Goal: Task Accomplishment & Management: Manage account settings

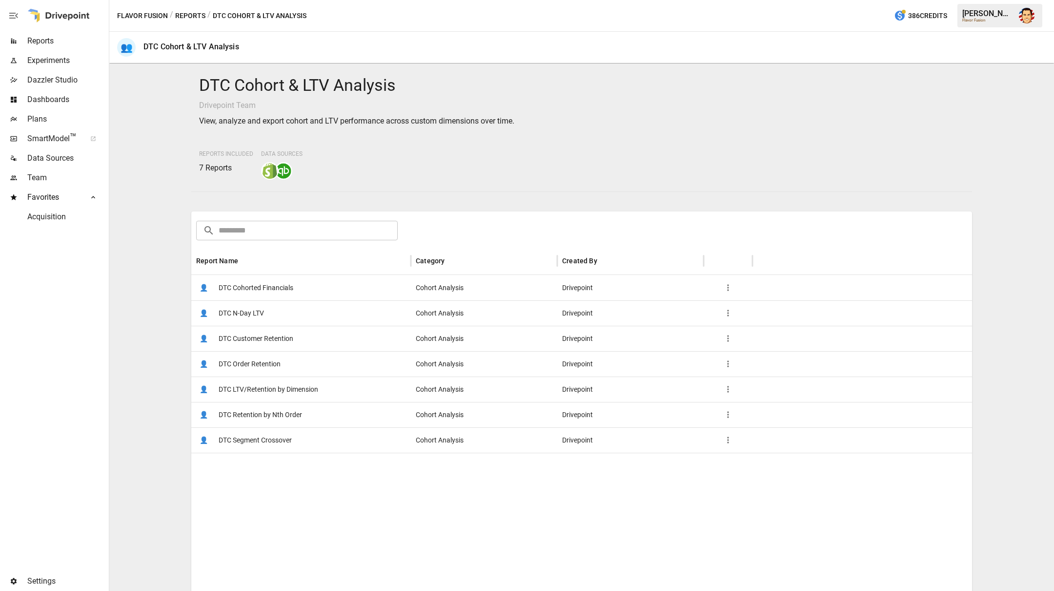
click at [547, 137] on div "DTC Cohort & LTV Analysis Drivepoint Team View, analyze and export cohort and L…" at bounding box center [581, 127] width 781 height 120
click at [278, 284] on span "DTC Cohorted Financials" at bounding box center [256, 287] width 75 height 25
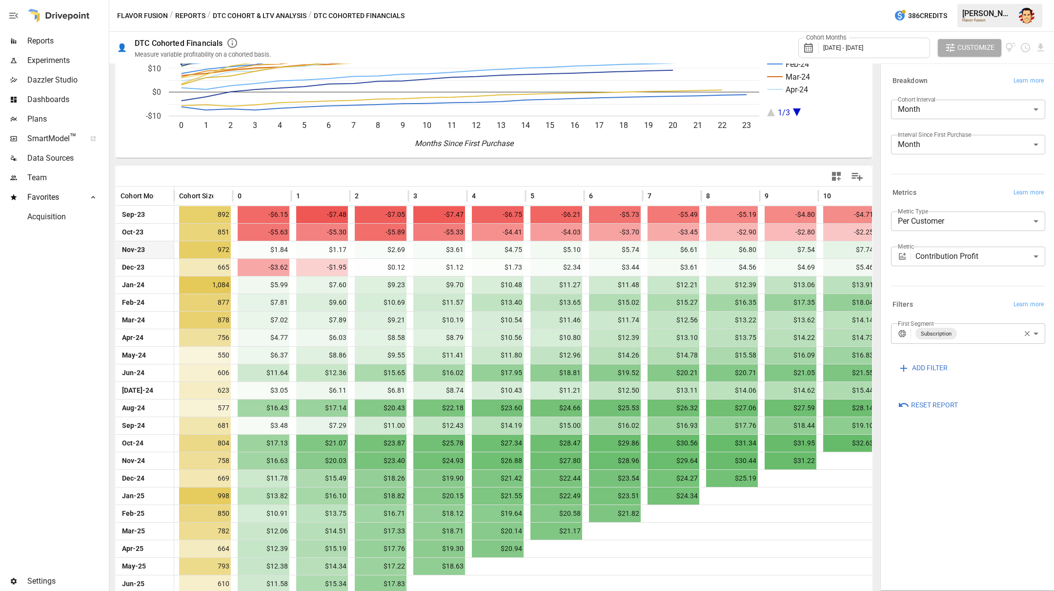
scroll to position [149, 0]
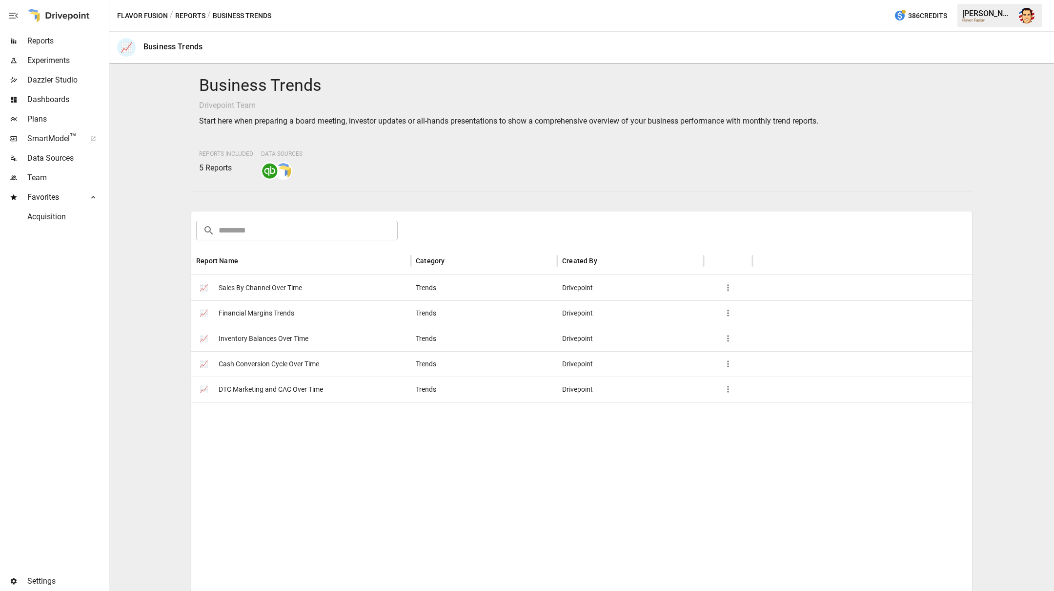
click at [278, 313] on span "Financial Margins Trends" at bounding box center [257, 313] width 76 height 25
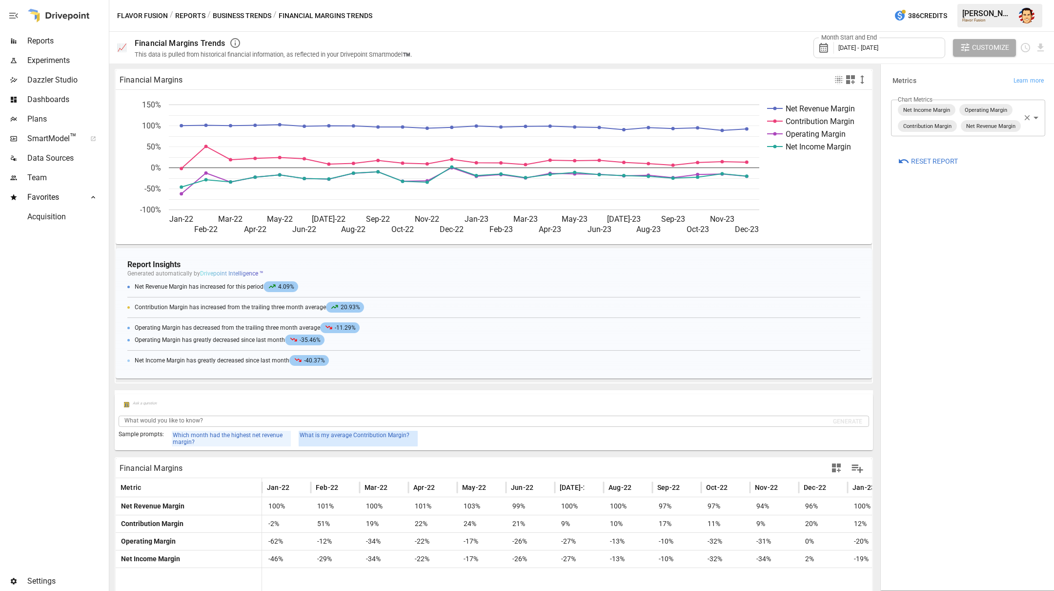
click at [365, 435] on span "What is my average Contribution Margin?" at bounding box center [355, 435] width 110 height 7
type input "**********"
click at [843, 420] on button "Generate" at bounding box center [847, 421] width 29 height 10
click at [719, 393] on div "**********" at bounding box center [494, 420] width 759 height 60
click at [740, 396] on div "**********" at bounding box center [494, 422] width 759 height 56
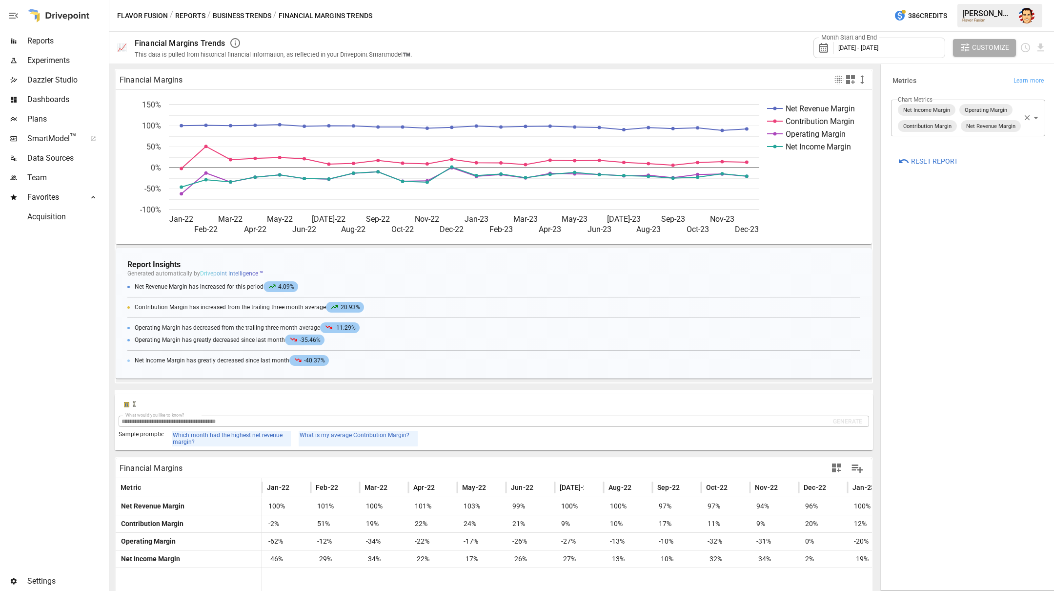
click at [700, 402] on div at bounding box center [494, 405] width 751 height 15
click at [843, 257] on div "**********" at bounding box center [969, 326] width 170 height 521
click at [843, 83] on icon "button" at bounding box center [863, 80] width 12 height 12
click at [843, 131] on li "Large" at bounding box center [879, 138] width 44 height 20
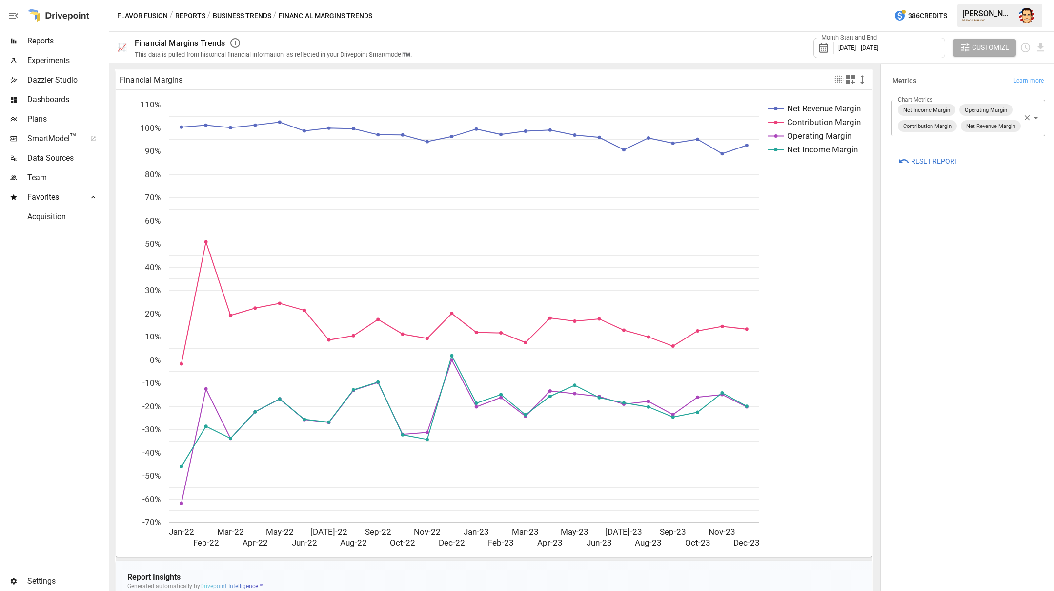
click at [843, 52] on span "Customize" at bounding box center [990, 47] width 37 height 12
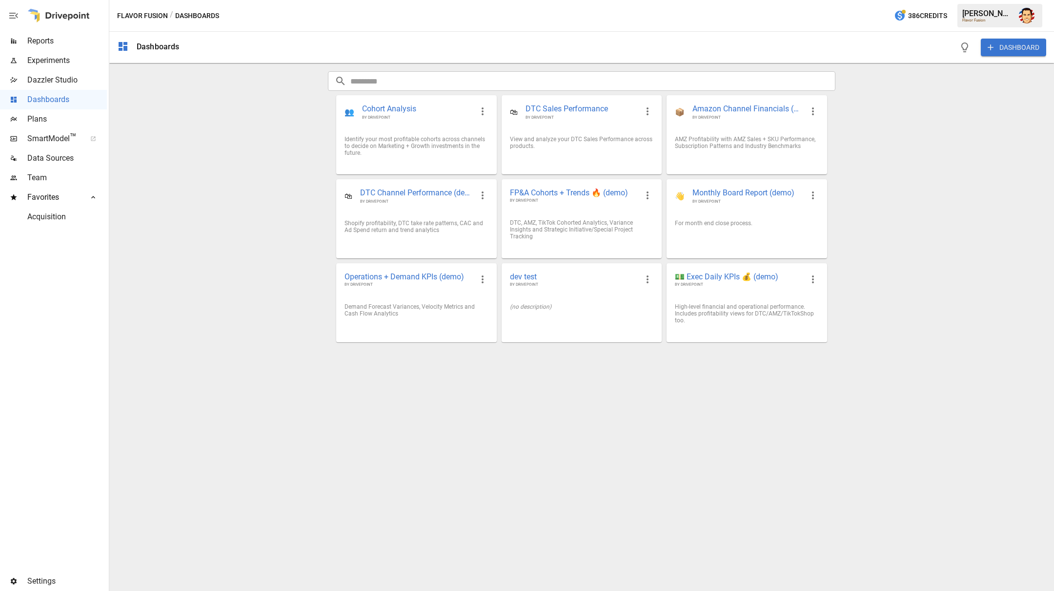
click at [268, 156] on div "Dashboards DASHBOARD ​ ​ 👥 Cohort Analysis BY DRIVEPOINT Identify your most pro…" at bounding box center [581, 311] width 945 height 559
click at [730, 193] on span "Monthly Board Report (demo)" at bounding box center [748, 192] width 110 height 11
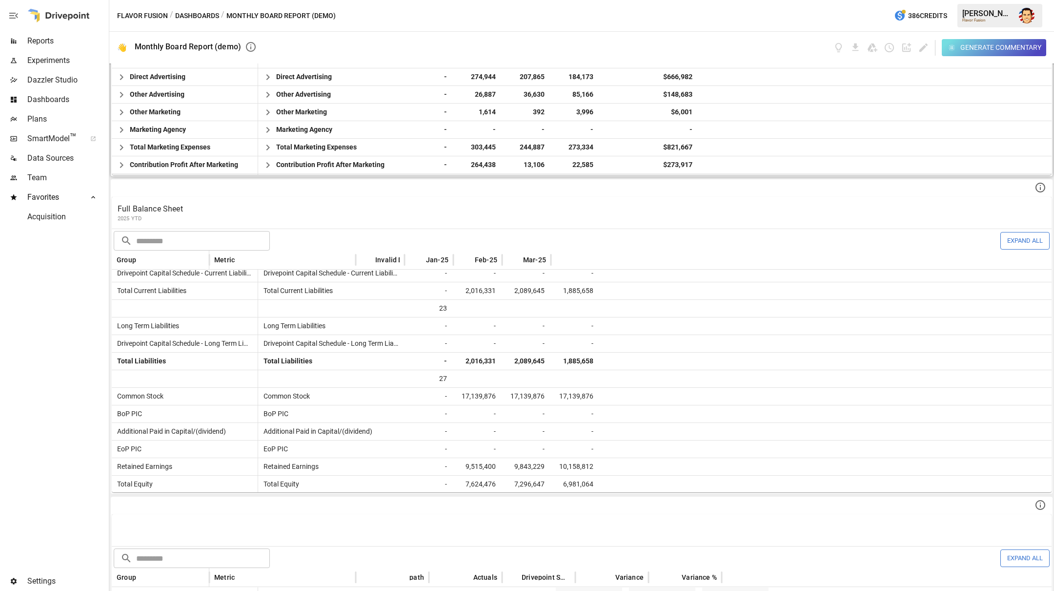
scroll to position [156, 0]
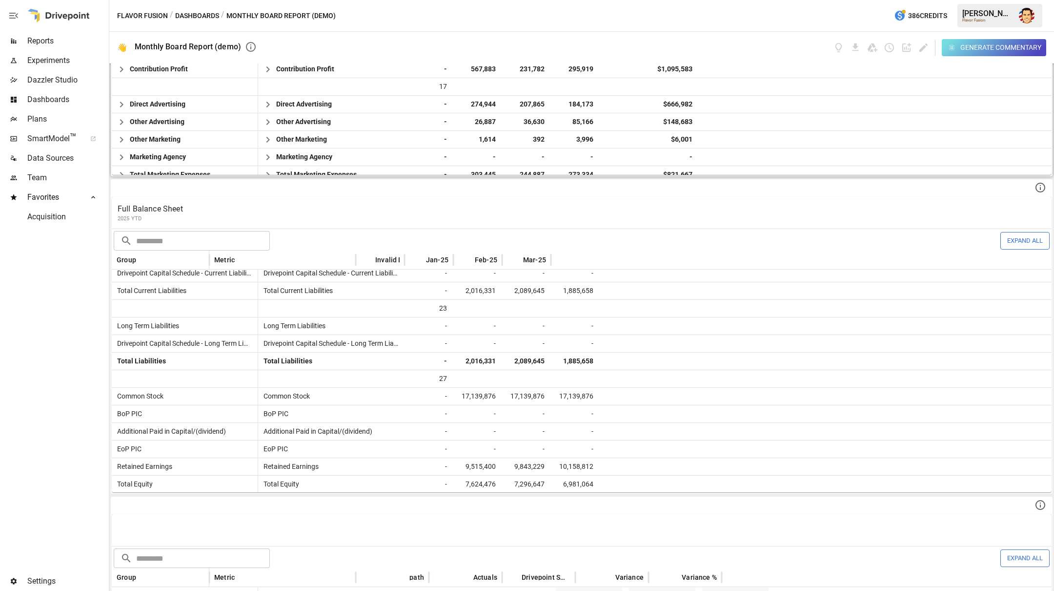
click at [196, 8] on div "Flavor Fusion / Dashboards / Monthly Board Report (demo) 386 Credits Austin G. …" at bounding box center [581, 15] width 945 height 31
click at [197, 11] on button "Dashboards" at bounding box center [197, 16] width 44 height 12
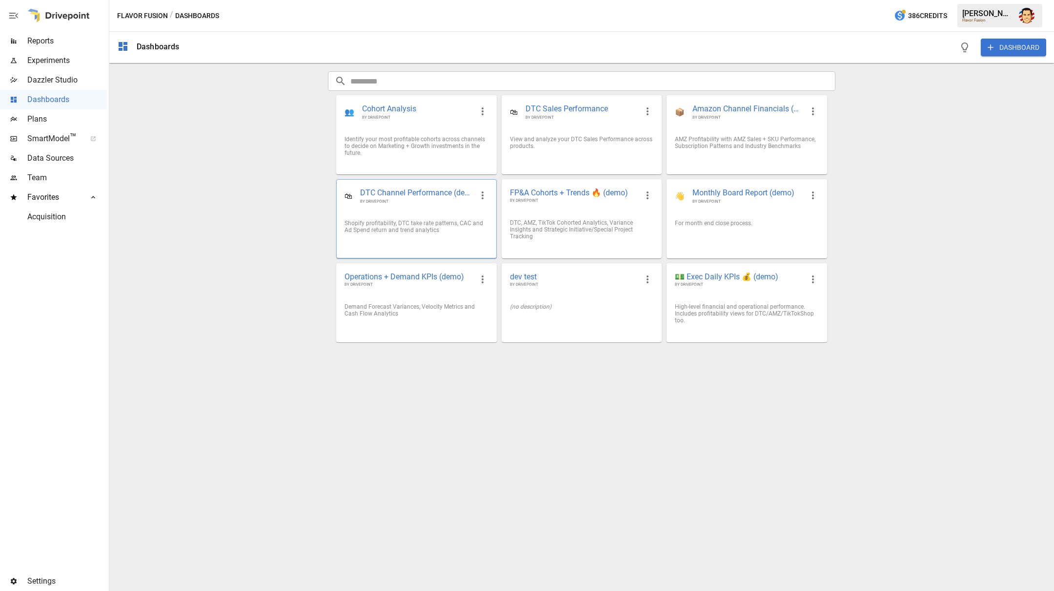
click at [426, 192] on span "DTC Channel Performance (demo)" at bounding box center [416, 192] width 112 height 11
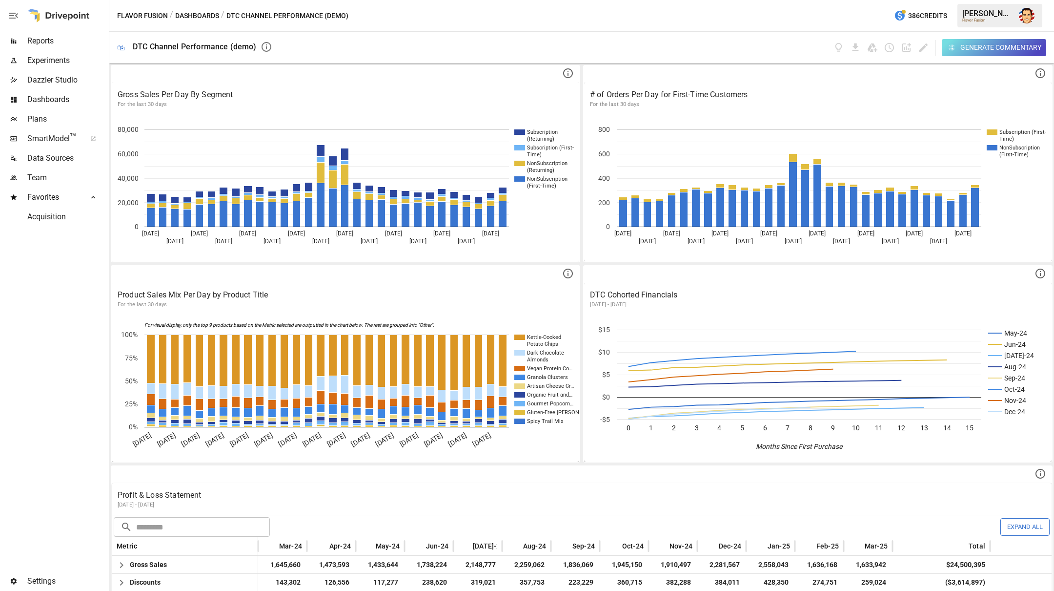
click at [843, 52] on div "Generate Commentary" at bounding box center [1001, 47] width 81 height 12
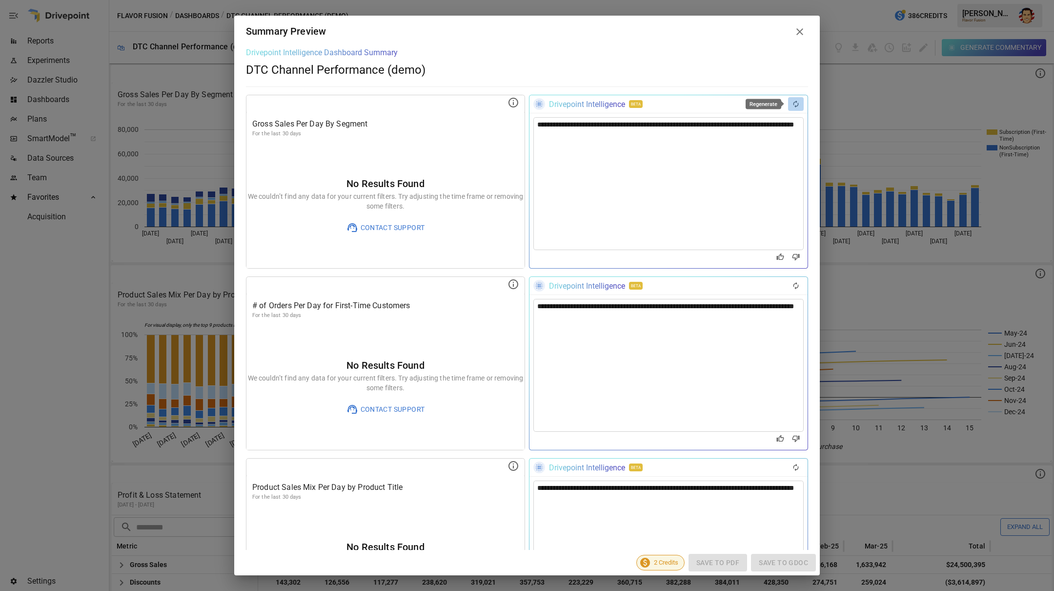
click at [795, 103] on icon "Regenerate" at bounding box center [796, 104] width 8 height 8
click at [797, 104] on icon "Regenerate" at bounding box center [796, 104] width 8 height 8
click at [797, 287] on icon "Regenerate" at bounding box center [796, 285] width 5 height 7
click at [798, 31] on icon at bounding box center [800, 32] width 12 height 12
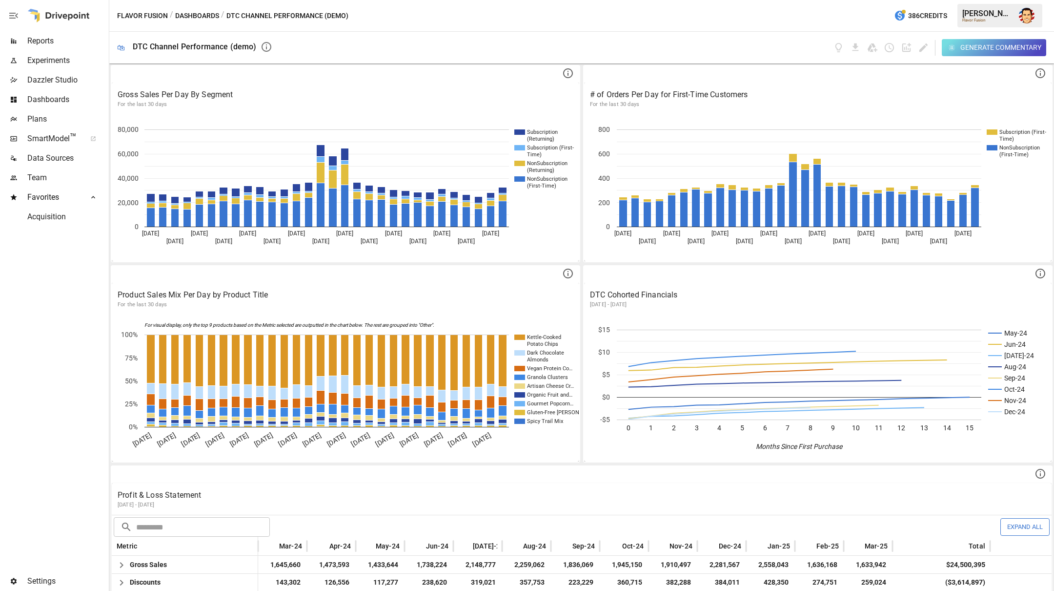
click at [843, 48] on button "Generate Commentary" at bounding box center [994, 47] width 105 height 17
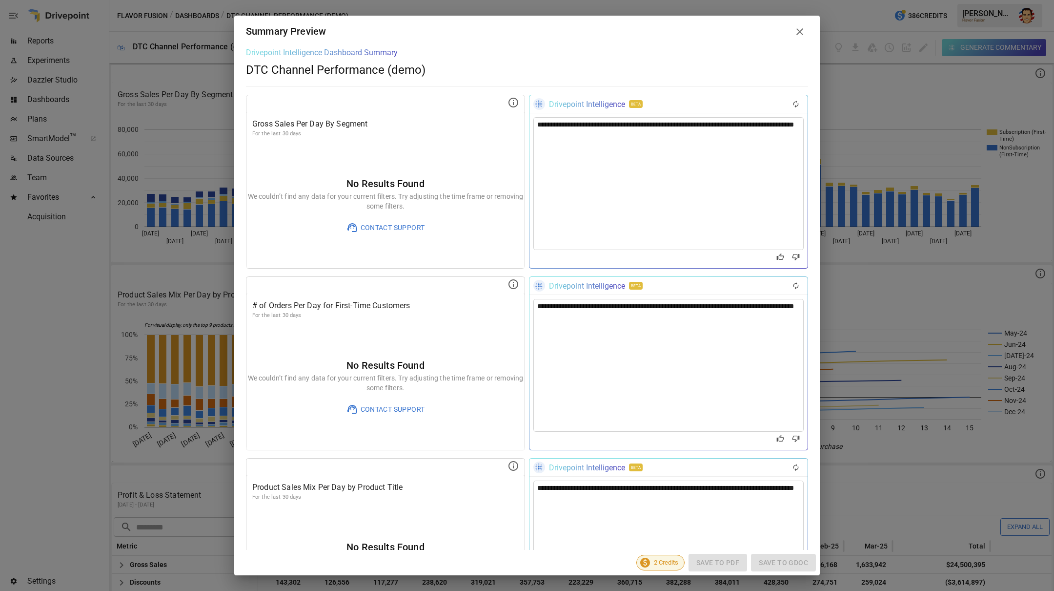
click at [670, 53] on div "Drivepoint Intelligence Dashboard Summary Drivepoint Intelligence Dashboard Sum…" at bounding box center [527, 63] width 562 height 31
click at [798, 31] on icon at bounding box center [800, 32] width 12 height 12
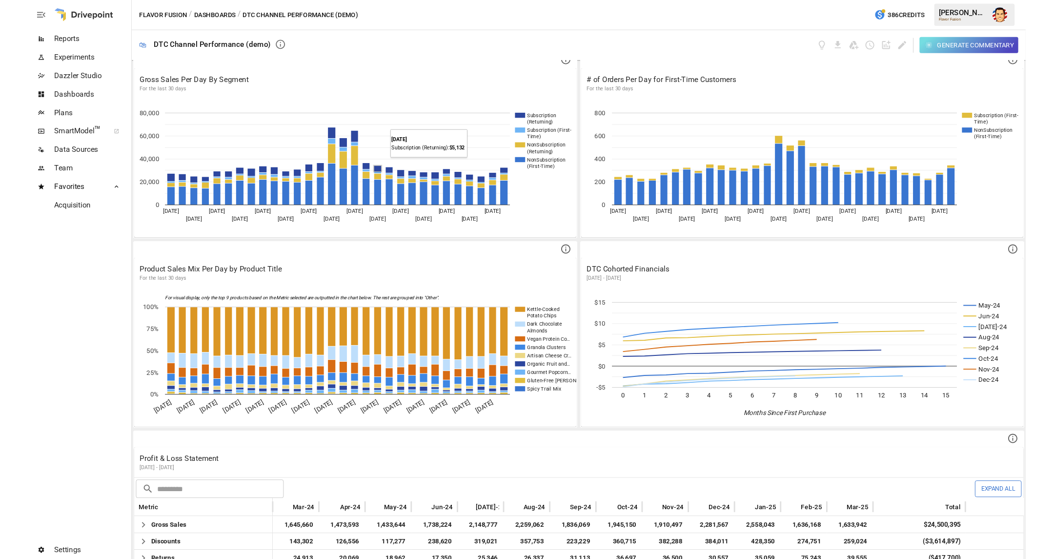
scroll to position [12, 0]
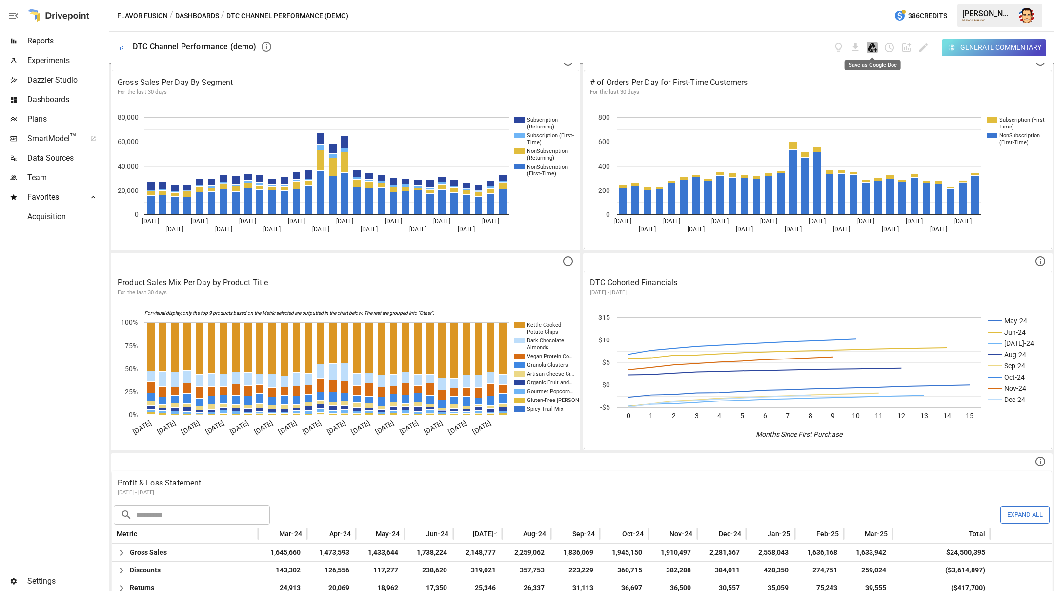
click at [843, 48] on icon "Save as Google Doc" at bounding box center [872, 47] width 11 height 11
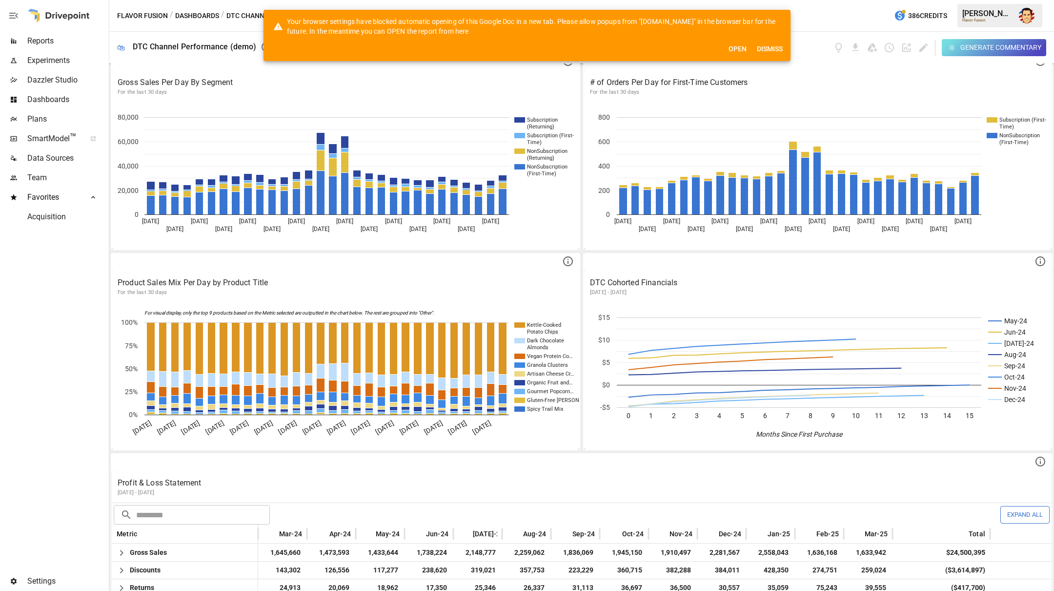
click at [740, 53] on button "Open" at bounding box center [737, 49] width 31 height 18
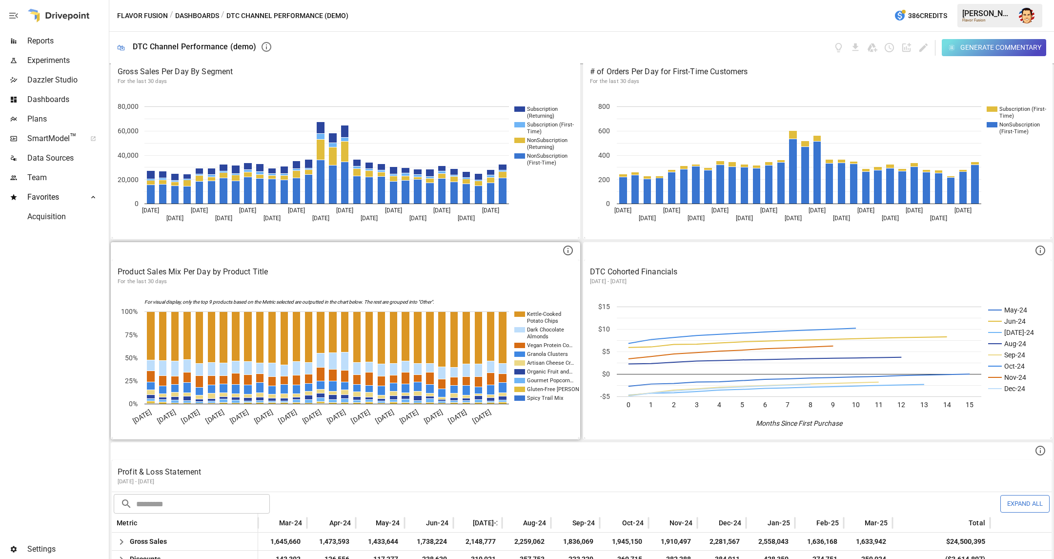
scroll to position [0, 0]
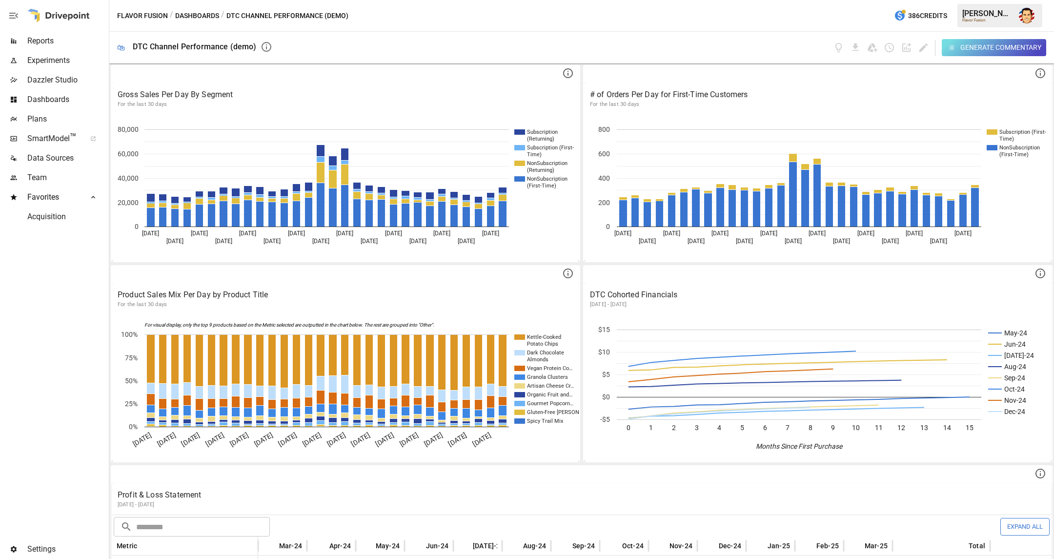
click at [16, 17] on icon "button" at bounding box center [14, 16] width 12 height 12
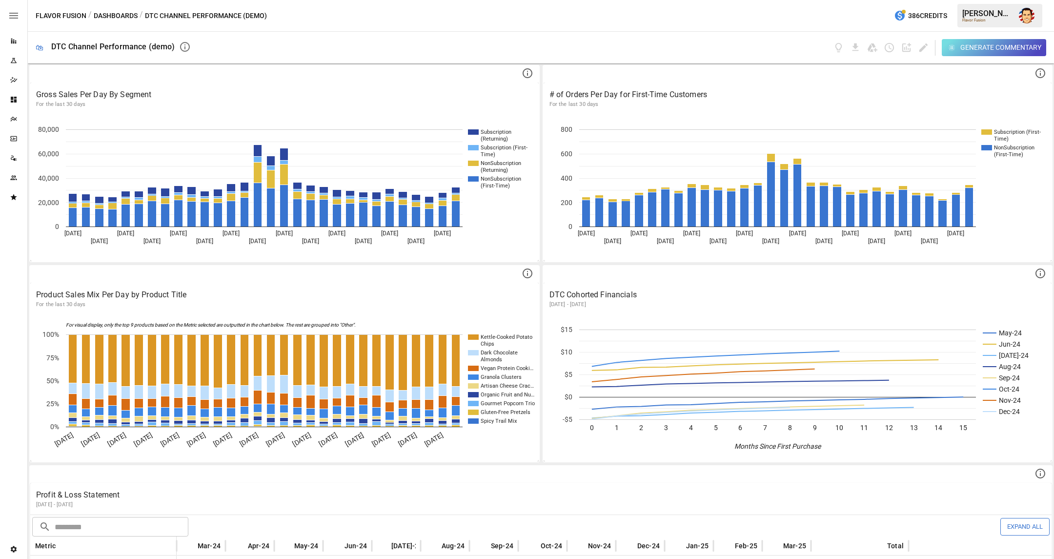
click at [748, 13] on div "Flavor Fusion / Dashboards / DTC Channel Performance (demo) 386 Credits Austin …" at bounding box center [541, 15] width 1027 height 31
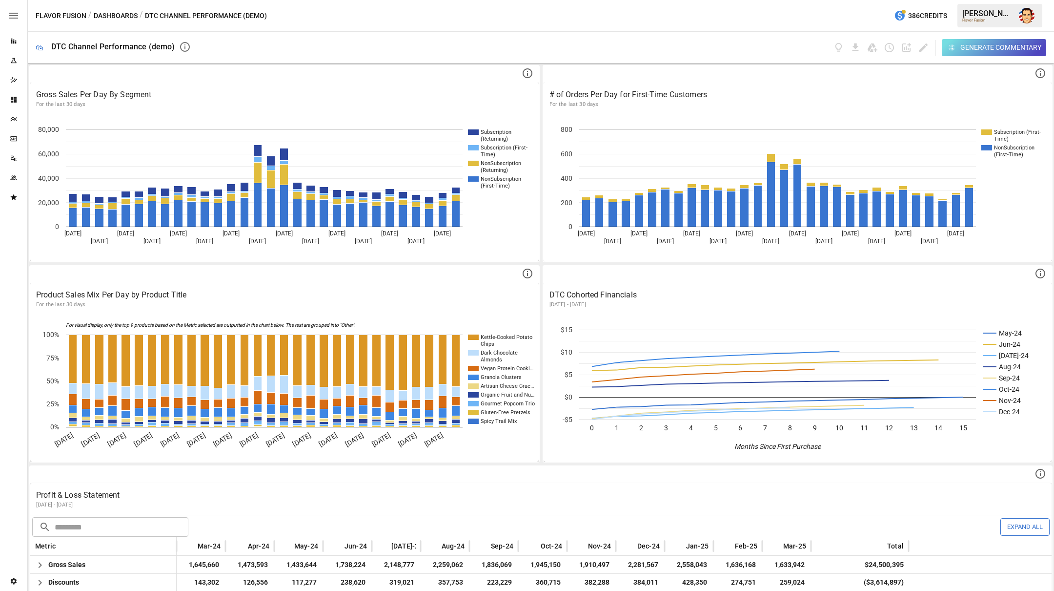
click at [764, 44] on div "Generate Commentary" at bounding box center [623, 48] width 848 height 32
click at [842, 49] on icon "View documentation" at bounding box center [838, 47] width 11 height 11
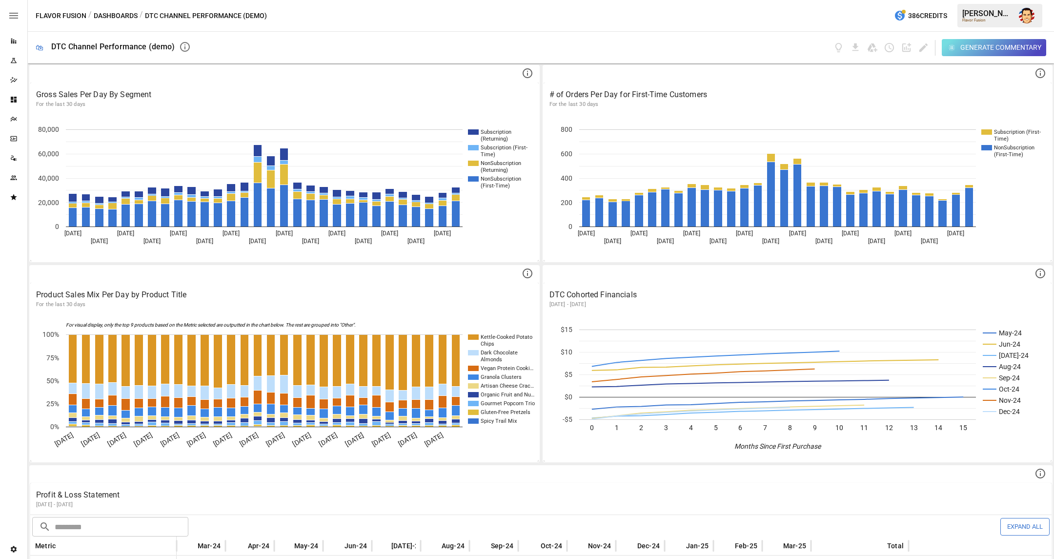
drag, startPoint x: 659, startPoint y: 37, endPoint x: 628, endPoint y: 35, distance: 31.3
click at [659, 37] on div "Generate Commentary" at bounding box center [623, 48] width 848 height 32
click at [843, 49] on icon "Schedule dashboard" at bounding box center [889, 47] width 11 height 11
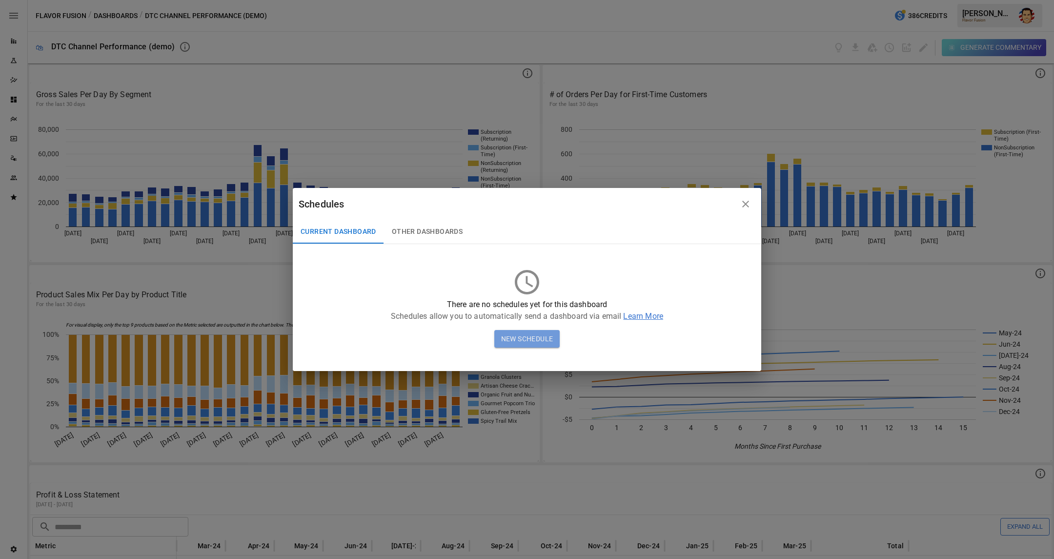
click at [517, 335] on button "New Schedule" at bounding box center [527, 339] width 66 height 18
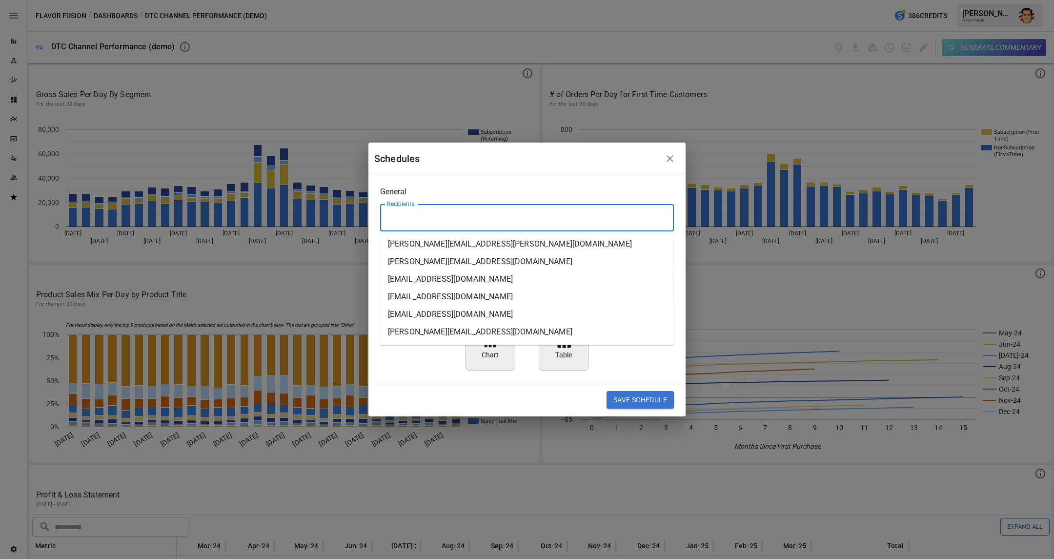
click at [447, 217] on input "Recipients" at bounding box center [527, 217] width 285 height 19
click at [455, 185] on div "General Recipients Recipients Frequency Daily ***** ​ At ******** At Content to…" at bounding box center [527, 278] width 317 height 207
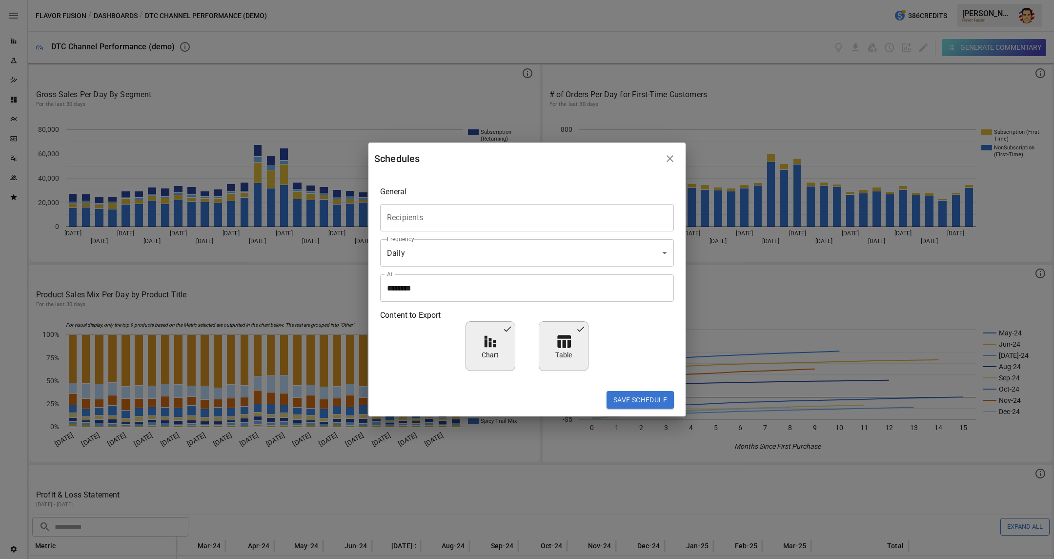
click at [430, 368] on div "Content to Export Chart Table" at bounding box center [527, 340] width 294 height 62
drag, startPoint x: 627, startPoint y: 342, endPoint x: 648, endPoint y: 355, distance: 25.0
click at [627, 341] on div "Content to Export Chart Table" at bounding box center [527, 340] width 294 height 62
click at [672, 161] on icon "button" at bounding box center [670, 158] width 7 height 7
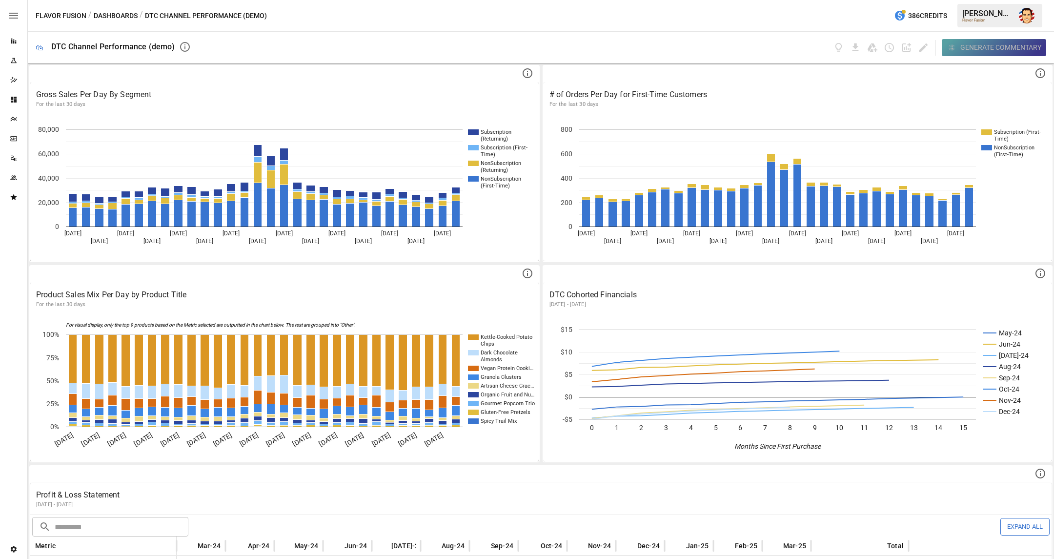
click at [843, 46] on div "button" at bounding box center [952, 47] width 11 height 11
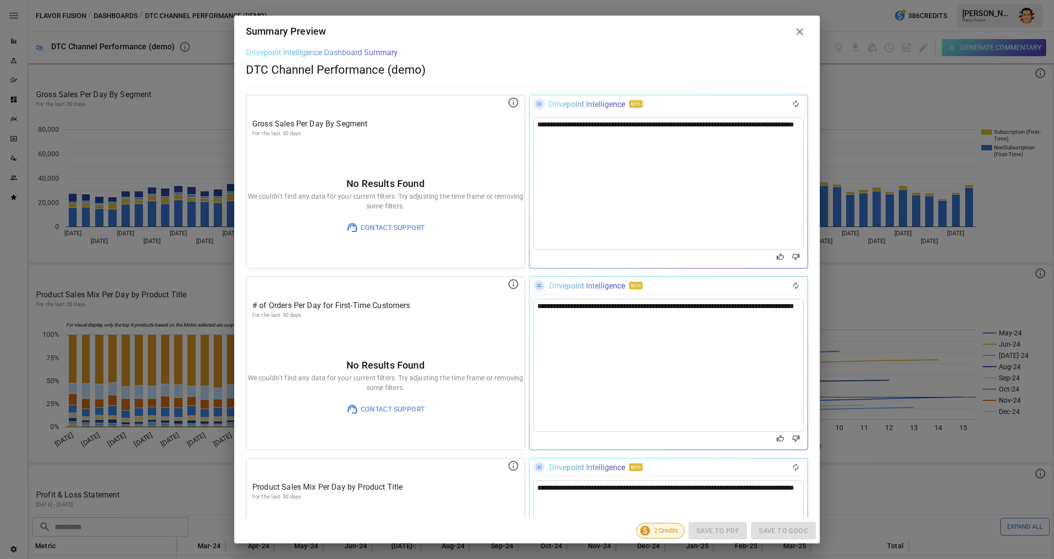
click at [796, 29] on icon at bounding box center [800, 32] width 12 height 12
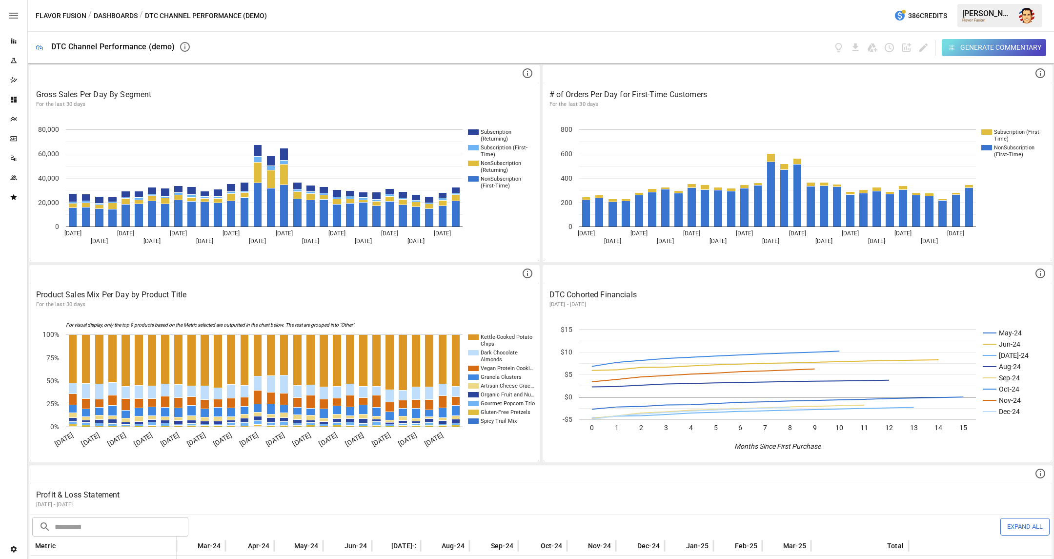
click at [488, 38] on div "Generate Commentary" at bounding box center [623, 48] width 848 height 32
click at [843, 21] on div "Flavor Fusion / Dashboards / DTC Channel Performance (demo) 386 Credits Austin …" at bounding box center [541, 15] width 1027 height 31
drag, startPoint x: 811, startPoint y: 26, endPoint x: 870, endPoint y: 39, distance: 60.9
click at [811, 26] on div "Flavor Fusion / Dashboards / DTC Channel Performance (demo) 386 Credits Austin …" at bounding box center [541, 15] width 1027 height 31
click at [843, 45] on icon "Schedule dashboard" at bounding box center [889, 47] width 11 height 11
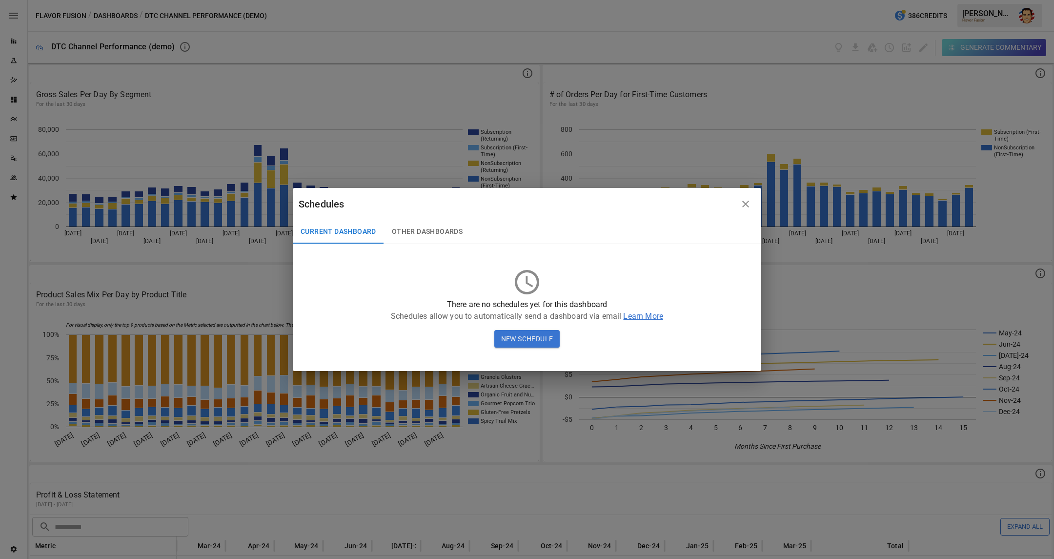
click at [516, 336] on button "New Schedule" at bounding box center [527, 339] width 66 height 18
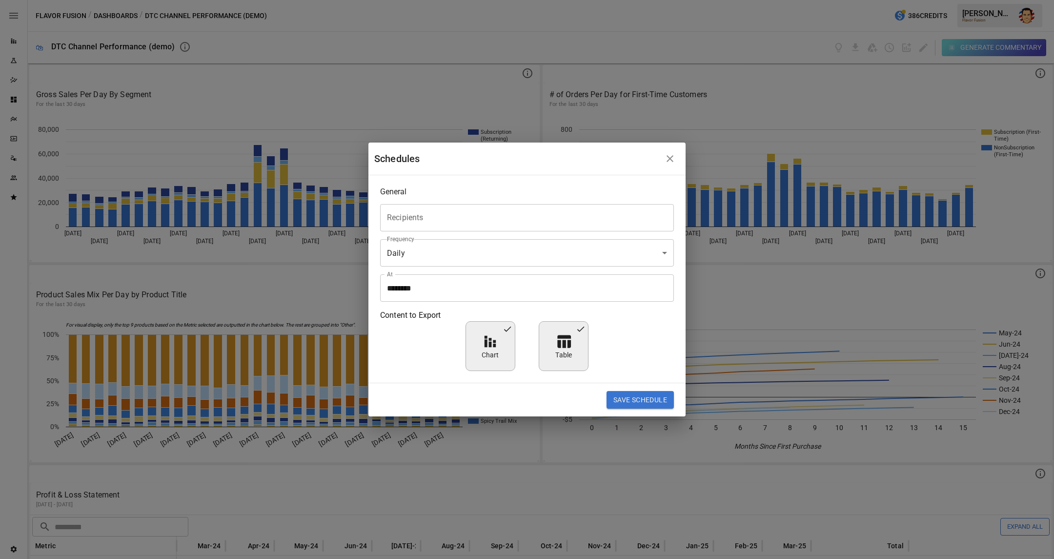
click at [671, 159] on icon "button" at bounding box center [670, 158] width 7 height 7
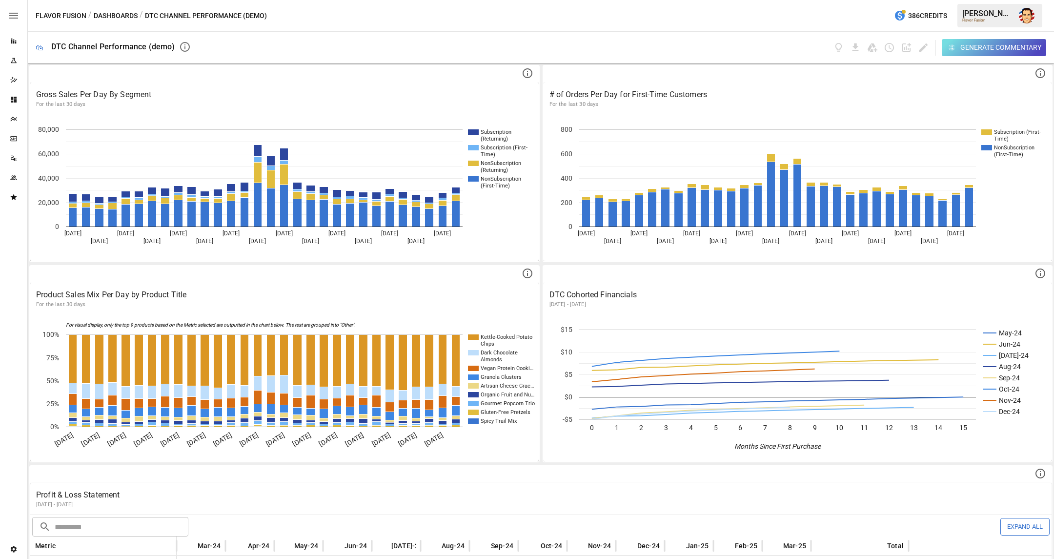
click at [472, 54] on div "Generate Commentary" at bounding box center [623, 48] width 848 height 32
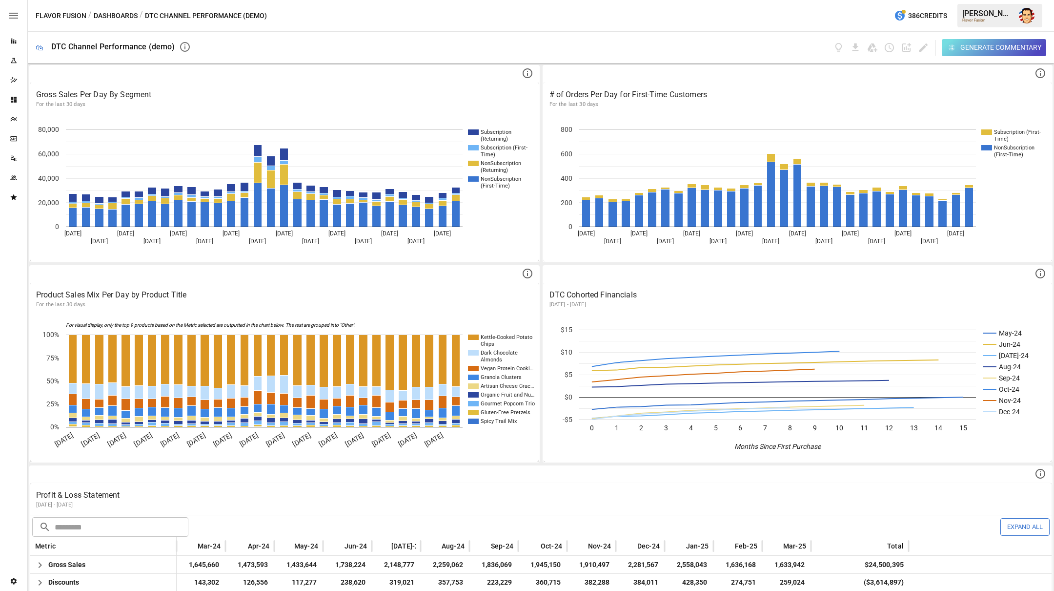
click at [119, 17] on button "Dashboards" at bounding box center [116, 16] width 44 height 12
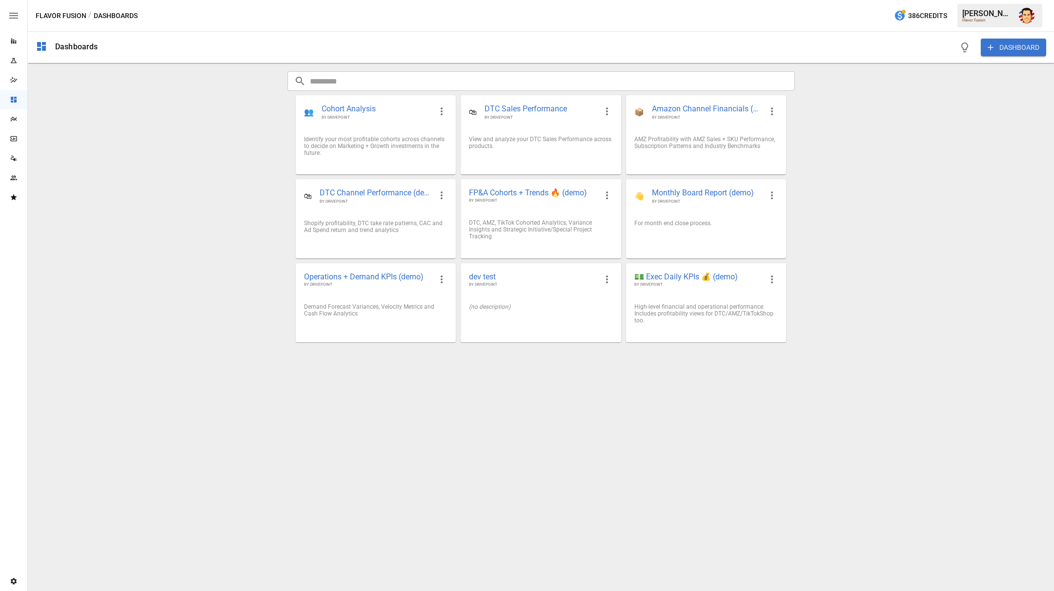
click at [152, 149] on div "Dashboards DASHBOARD ​ ​ 👥 Cohort Analysis BY DRIVEPOINT Identify your most pro…" at bounding box center [541, 311] width 1027 height 559
click at [20, 118] on div "Plans" at bounding box center [13, 119] width 27 height 8
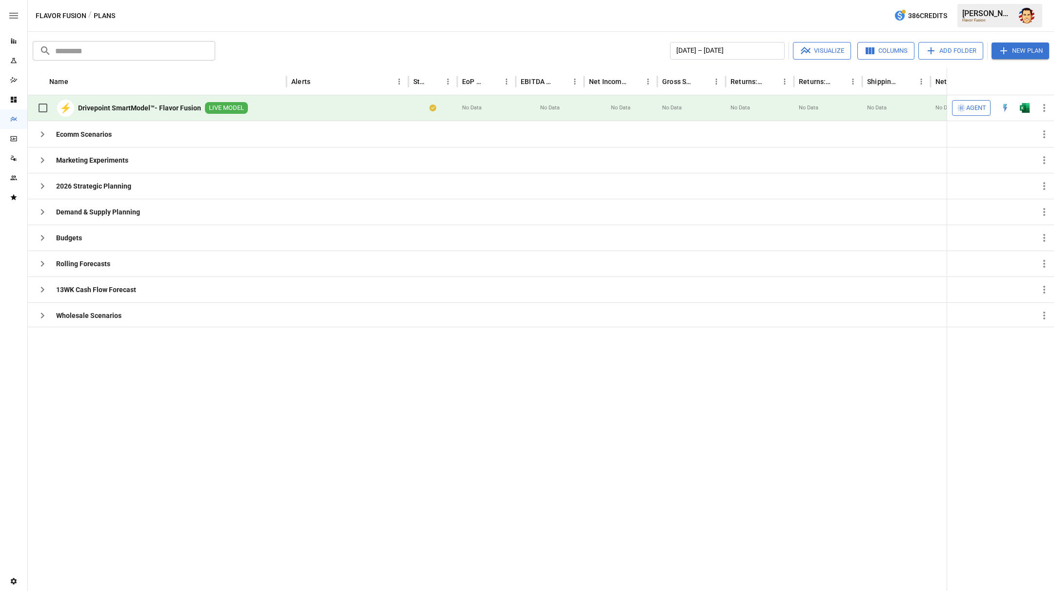
click at [843, 18] on img "Austin Gardner-Smith" at bounding box center [1027, 16] width 16 height 16
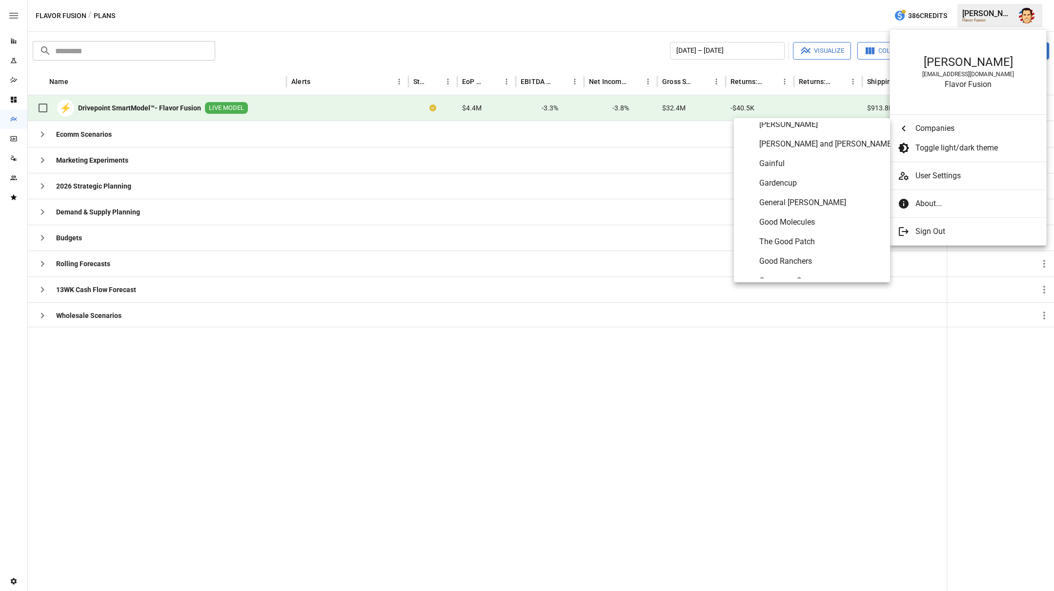
scroll to position [2019, 0]
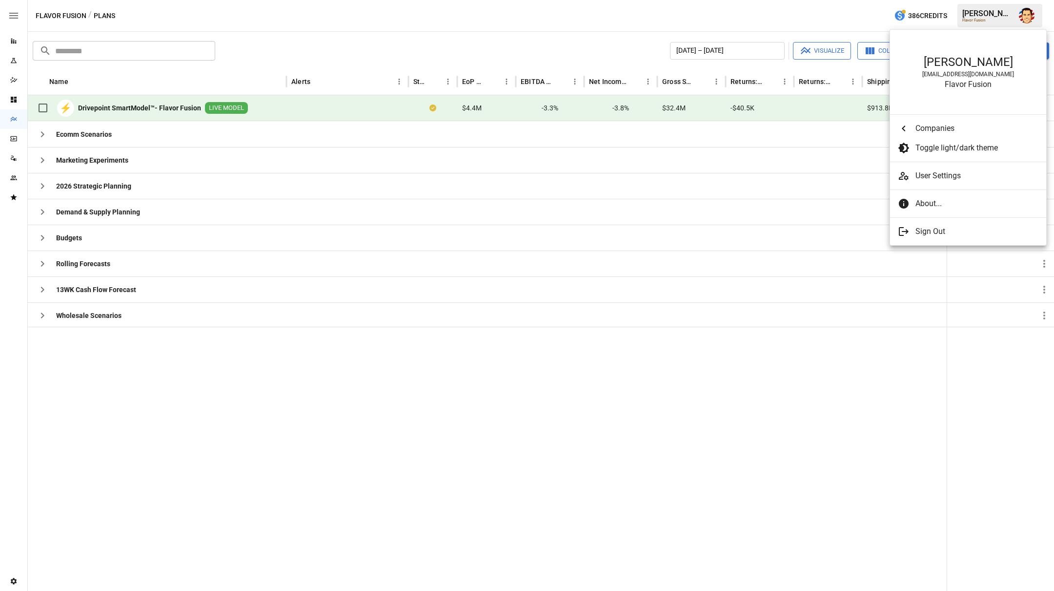
click at [537, 40] on div at bounding box center [527, 295] width 1054 height 591
